Goal: Transaction & Acquisition: Obtain resource

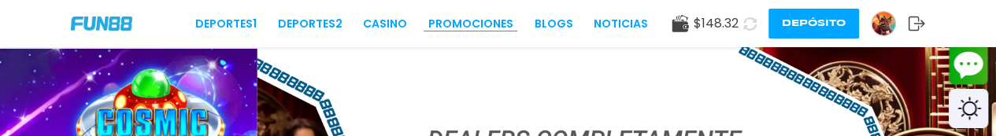
click at [479, 17] on link "Promociones" at bounding box center [470, 24] width 85 height 17
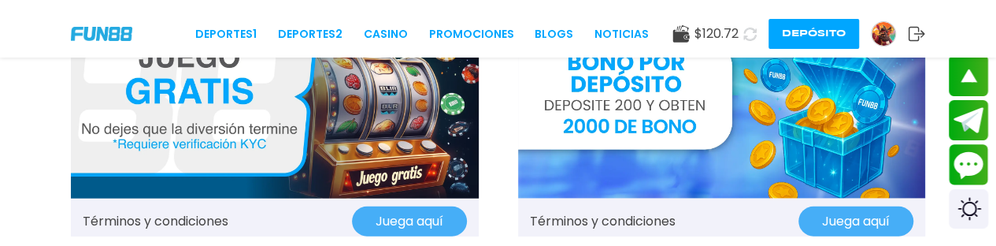
scroll to position [1810, 0]
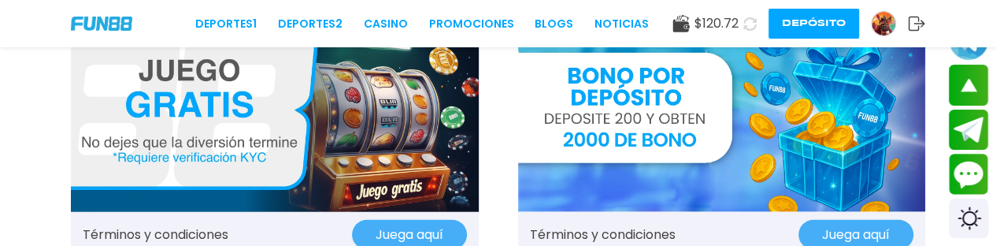
click at [666, 162] on img at bounding box center [722, 111] width 408 height 204
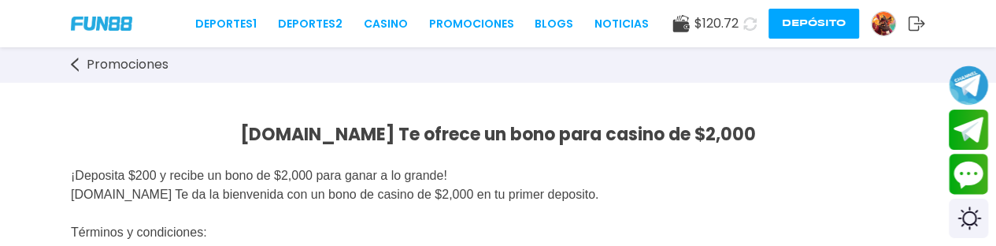
click at [68, 64] on div "Promociones" at bounding box center [498, 64] width 996 height 35
click at [77, 70] on use at bounding box center [75, 64] width 8 height 14
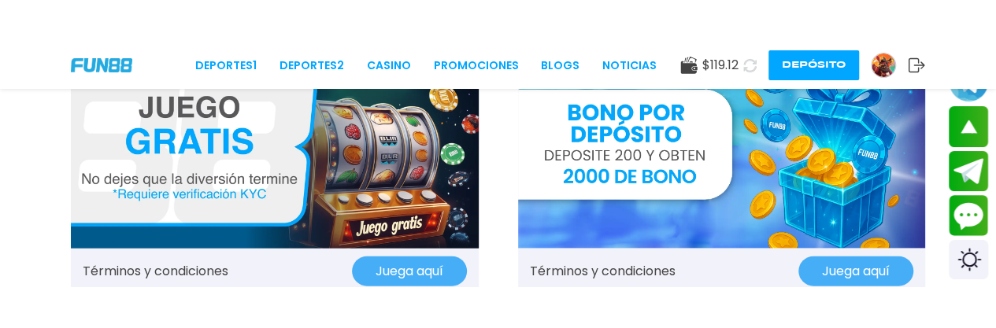
scroll to position [1810, 0]
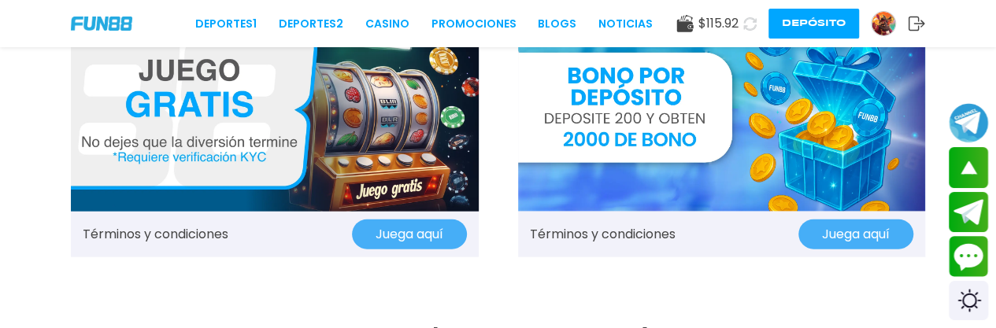
click at [836, 147] on img at bounding box center [722, 111] width 408 height 204
